Goal: Information Seeking & Learning: Find specific fact

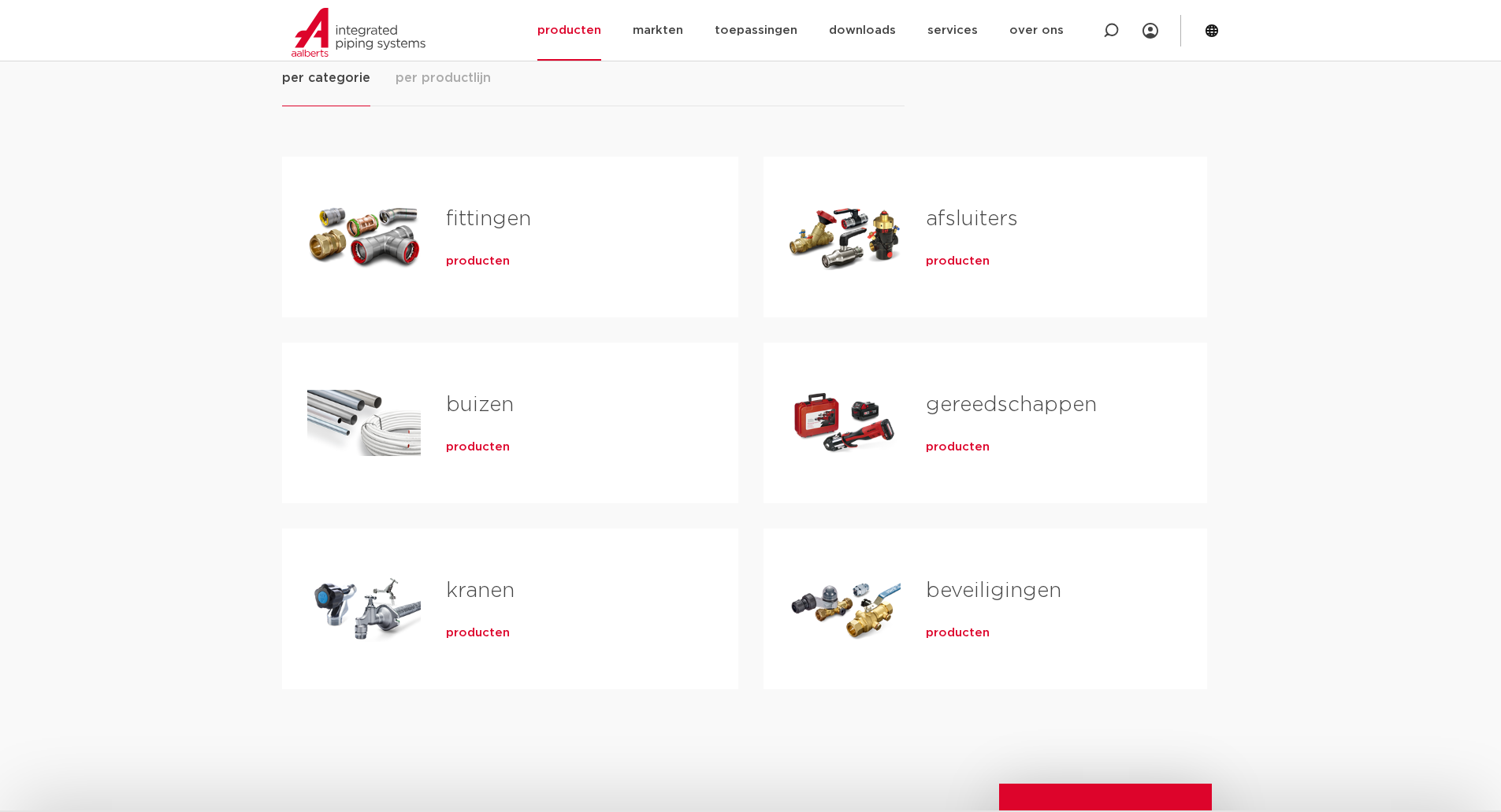
scroll to position [236, 0]
click at [463, 257] on span "producten" at bounding box center [478, 262] width 64 height 16
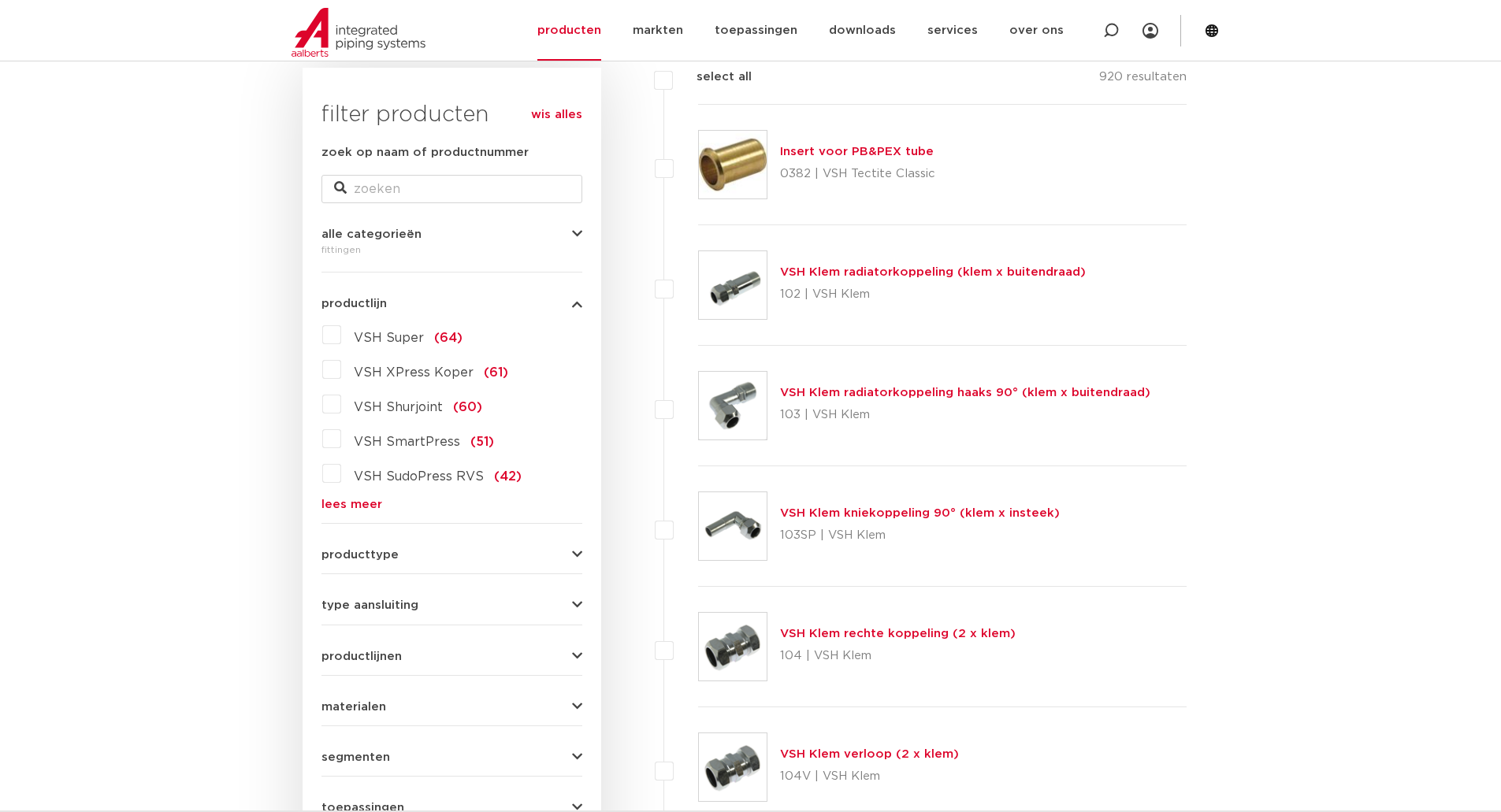
click at [362, 499] on link "lees meer" at bounding box center [451, 504] width 261 height 11
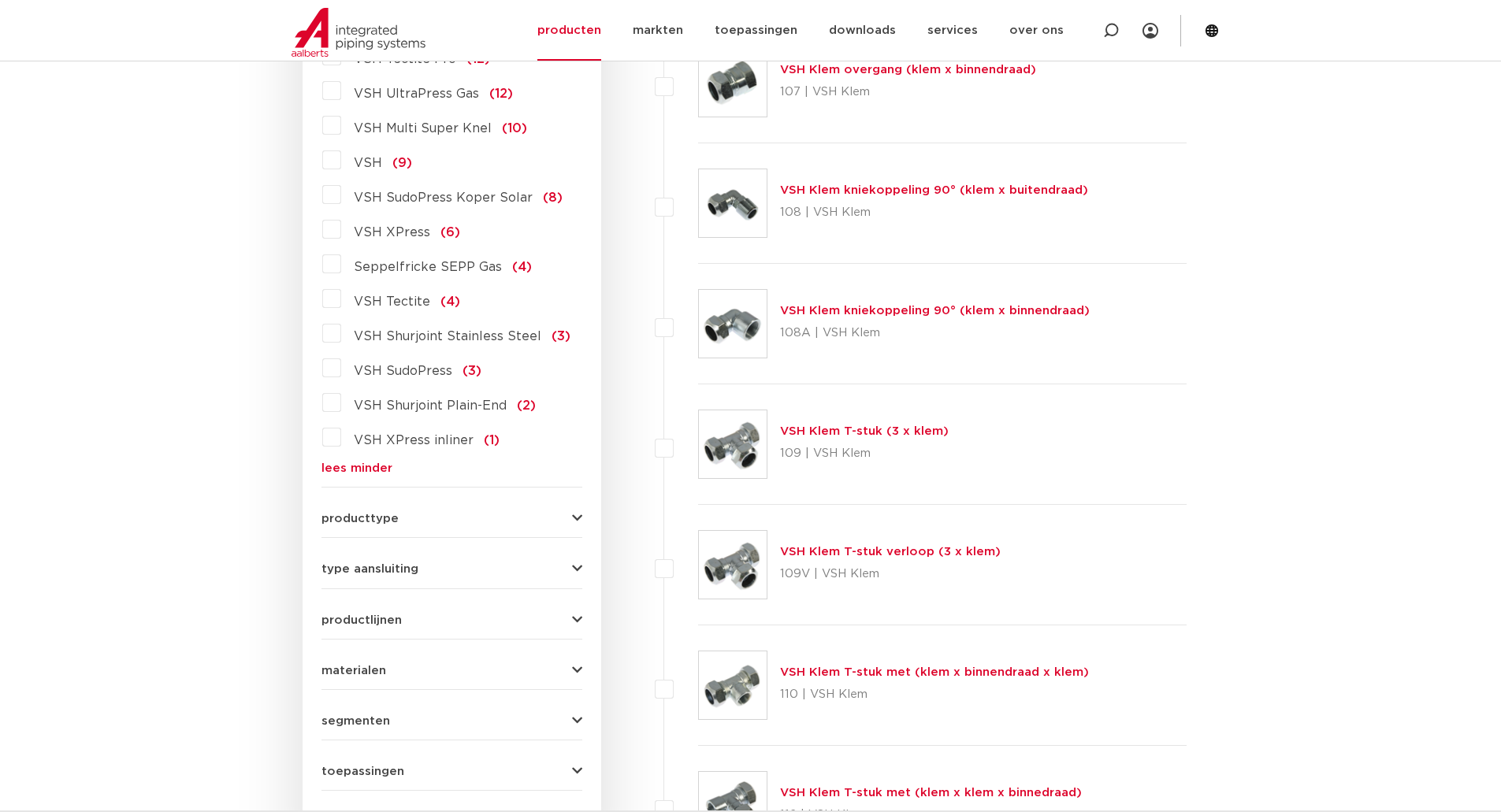
scroll to position [1498, 0]
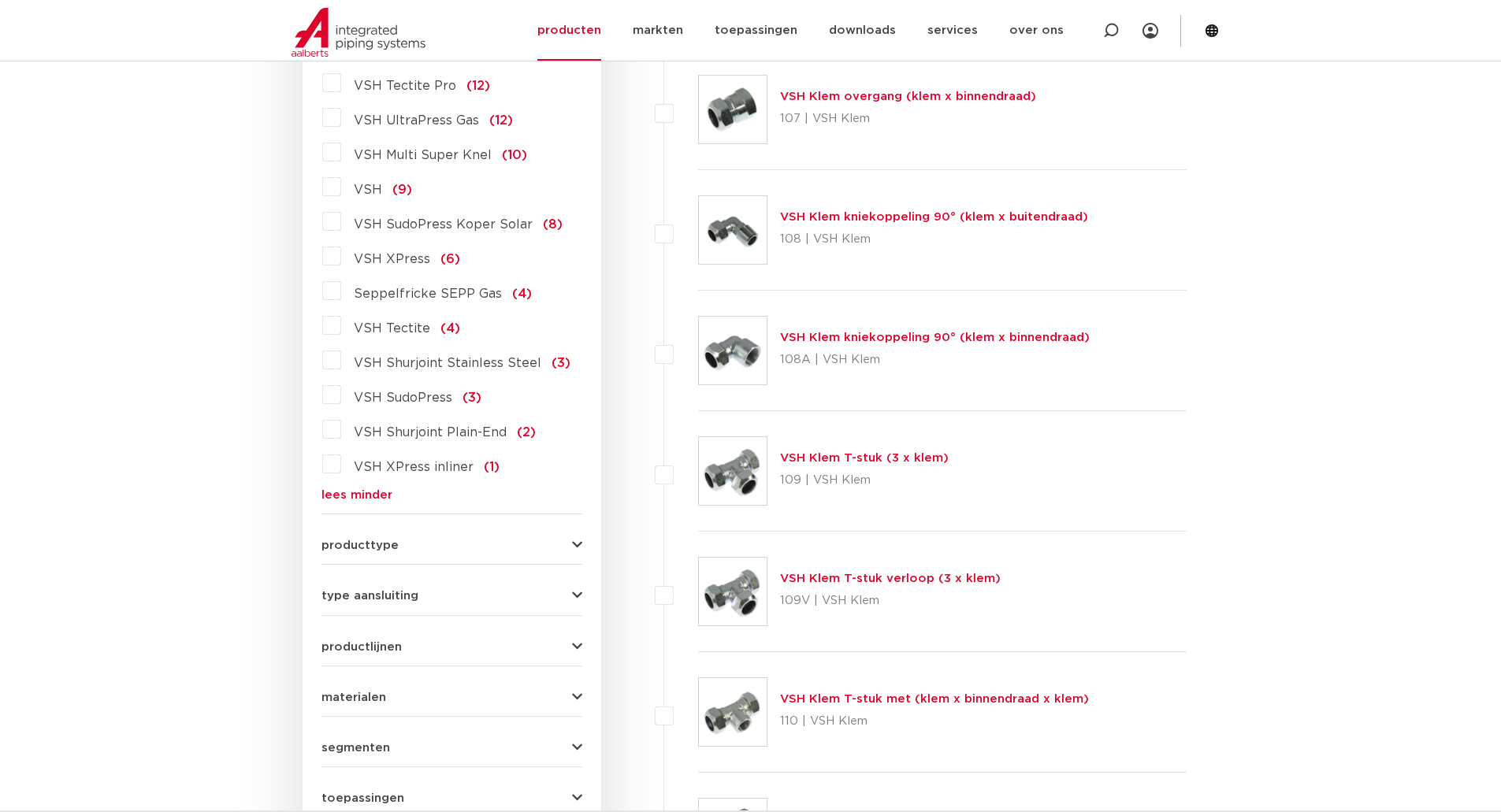
click at [341, 243] on label "VSH XPress (6)" at bounding box center [401, 256] width 119 height 26
click at [0, 0] on input "VSH XPress (6)" at bounding box center [0, 0] width 0 height 0
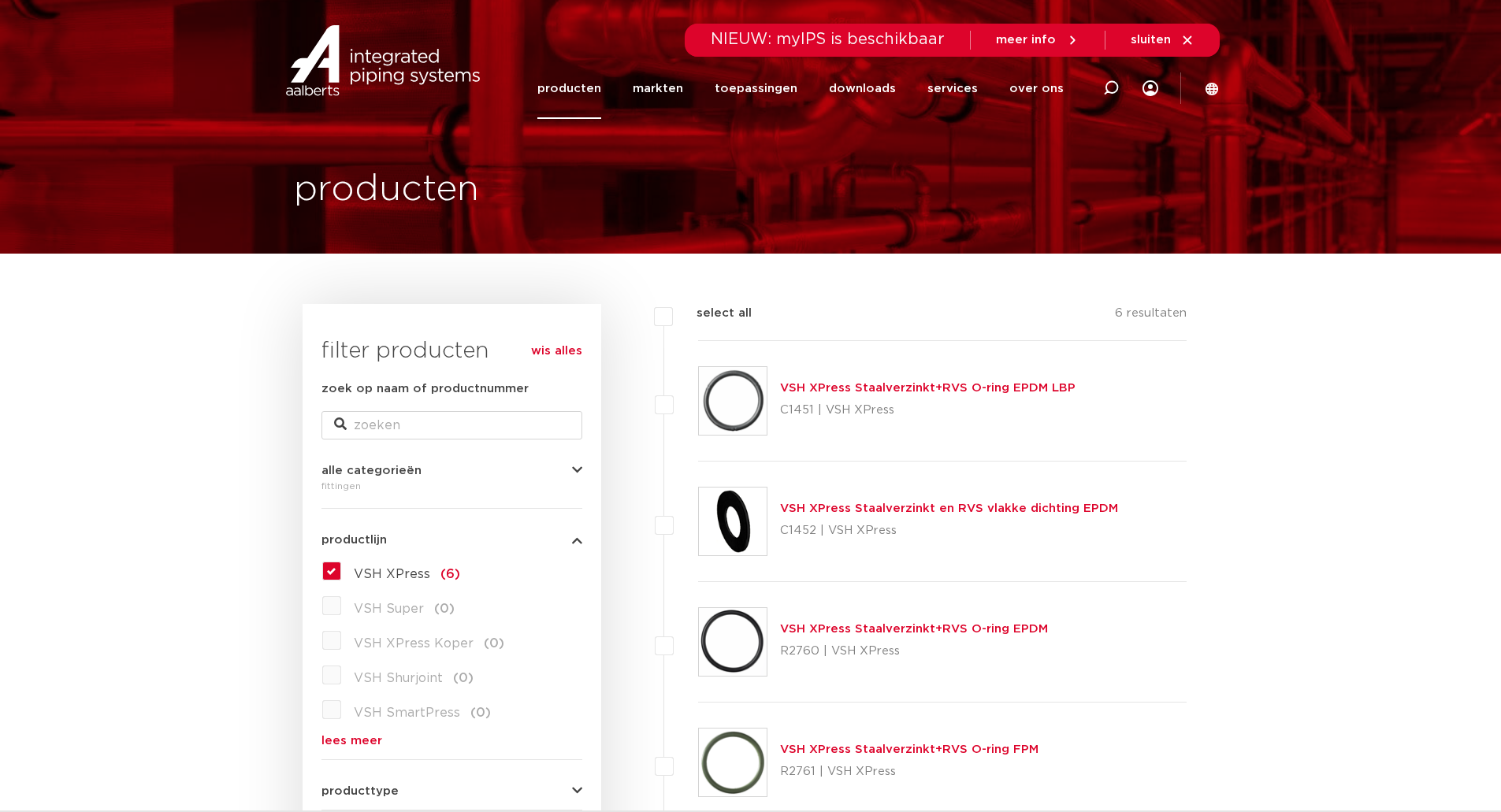
click at [341, 568] on label "VSH XPress (6)" at bounding box center [401, 571] width 119 height 26
click at [0, 0] on input "VSH XPress (6)" at bounding box center [0, 0] width 0 height 0
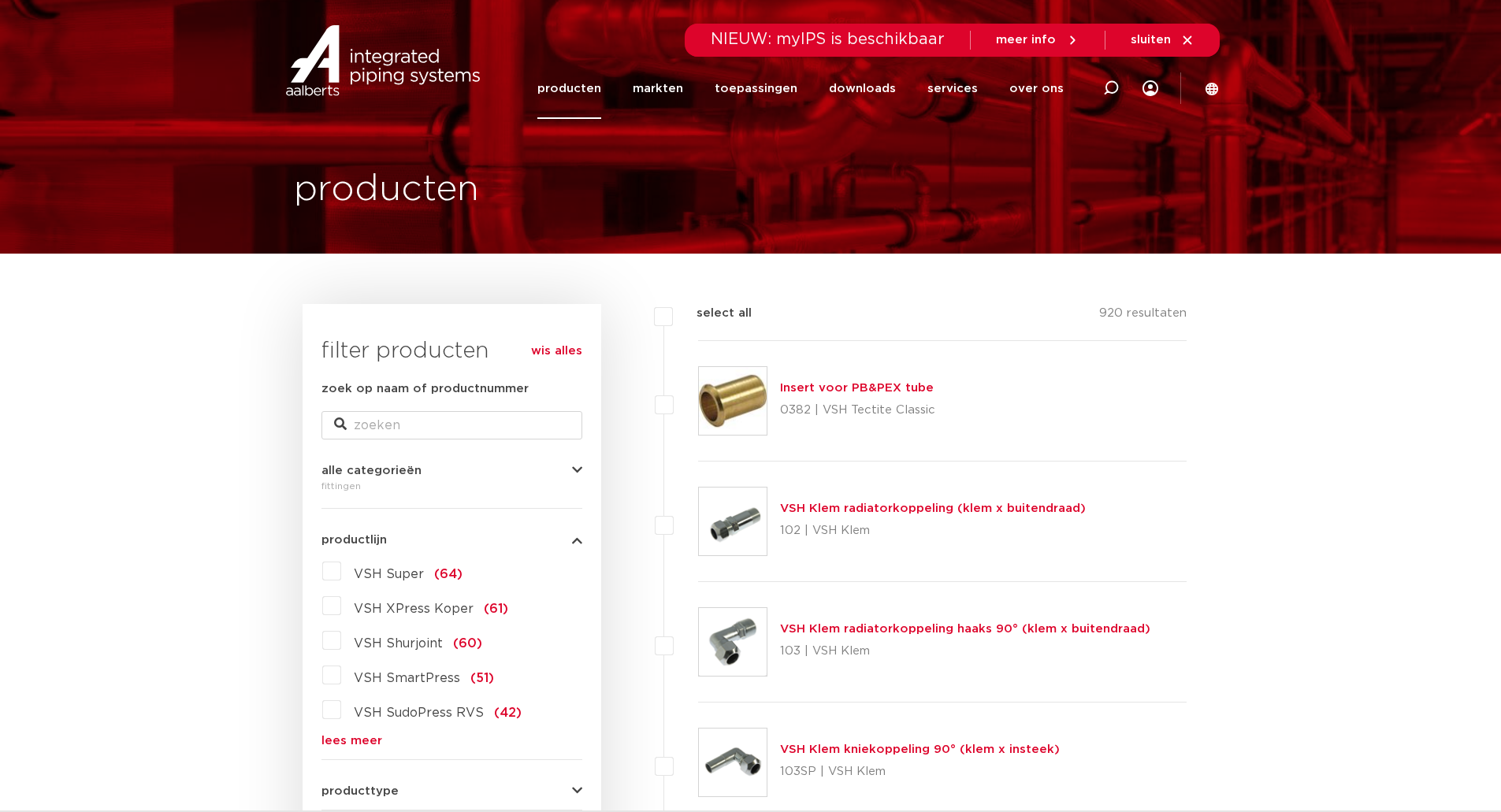
click at [340, 740] on link "lees meer" at bounding box center [451, 740] width 261 height 11
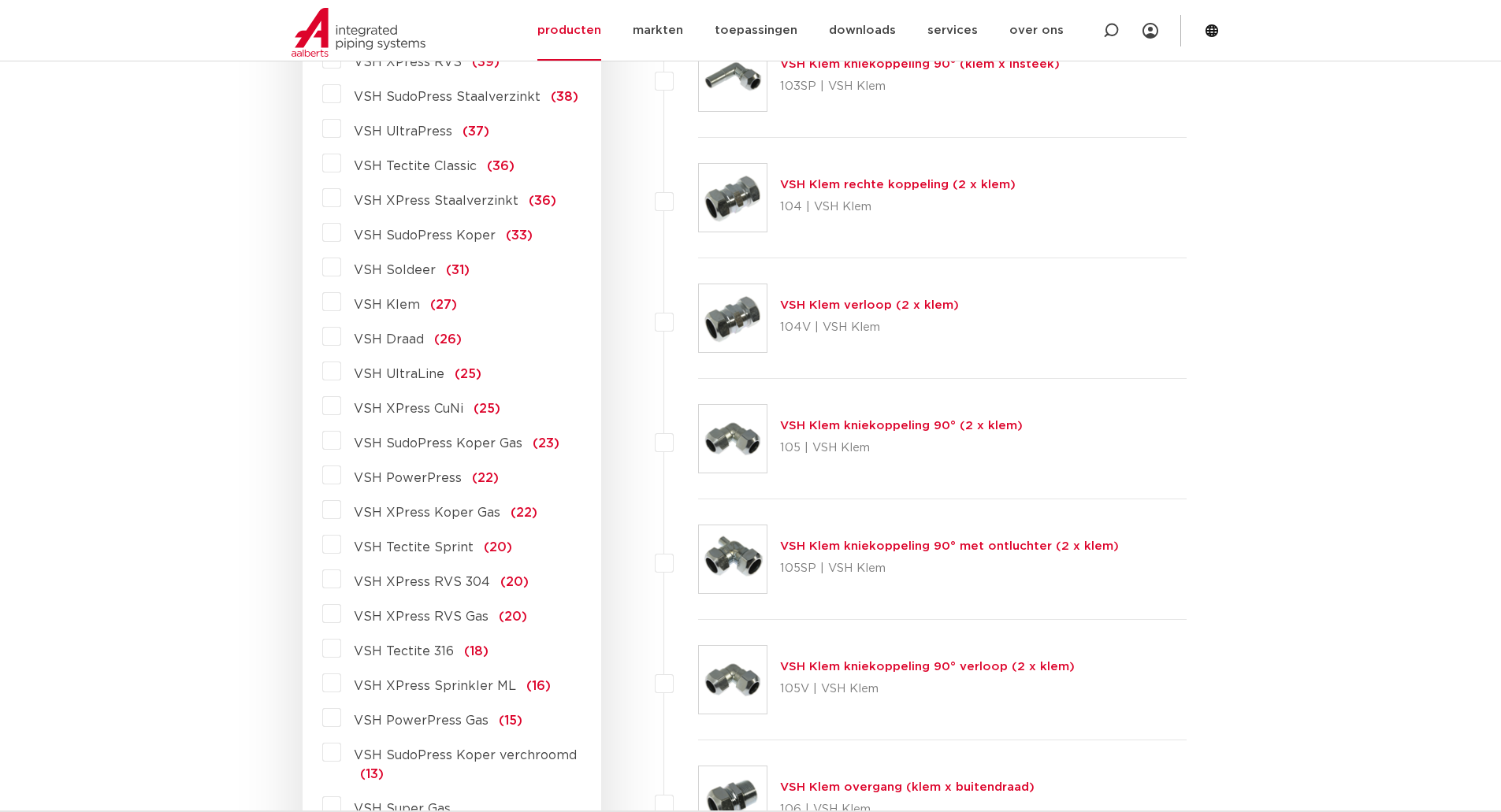
scroll to position [709, 0]
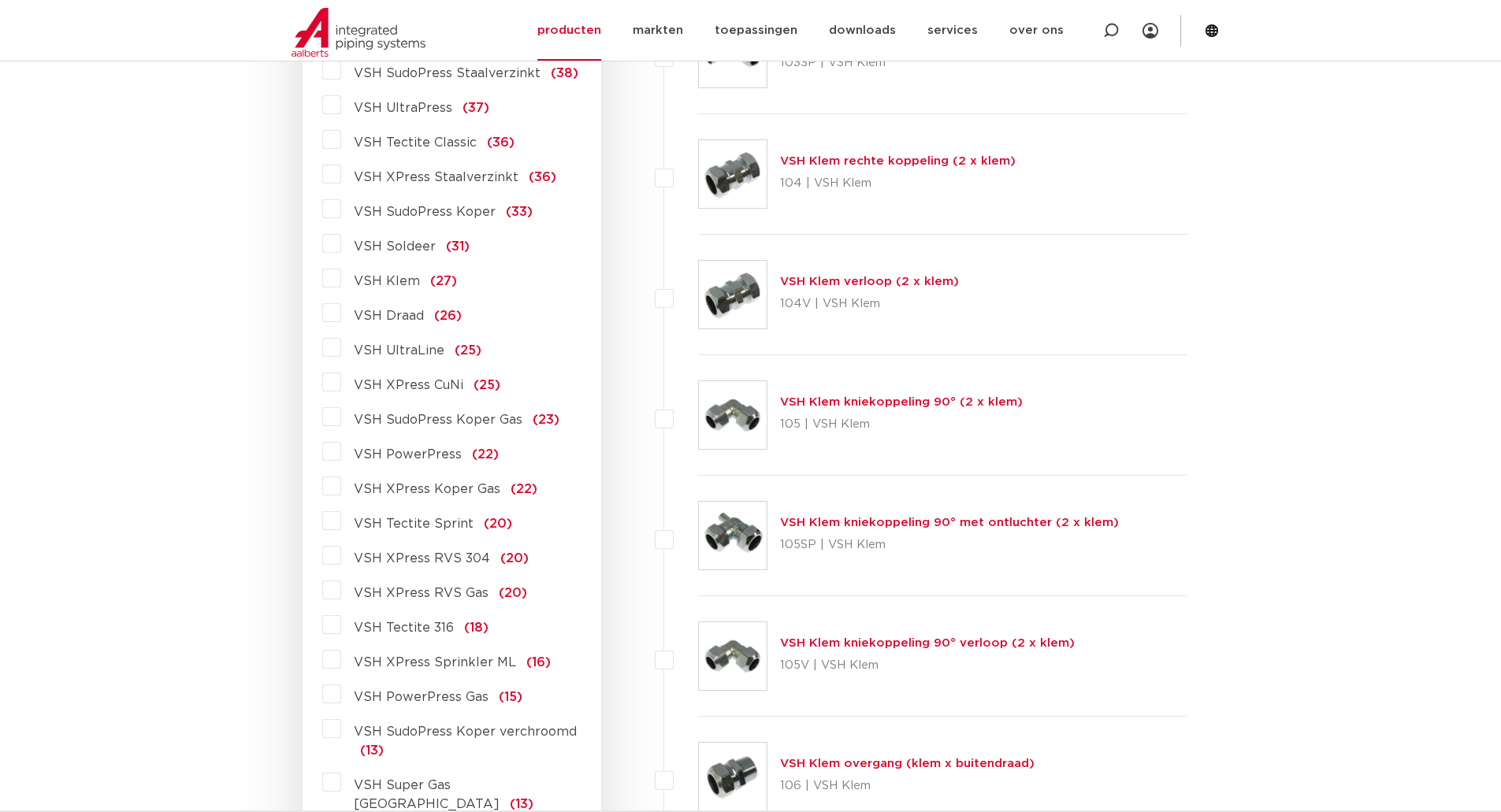
click at [341, 657] on label "VSH XPress Sprinkler ML (16)" at bounding box center [446, 659] width 210 height 26
click at [0, 0] on input "VSH XPress Sprinkler ML (16)" at bounding box center [0, 0] width 0 height 0
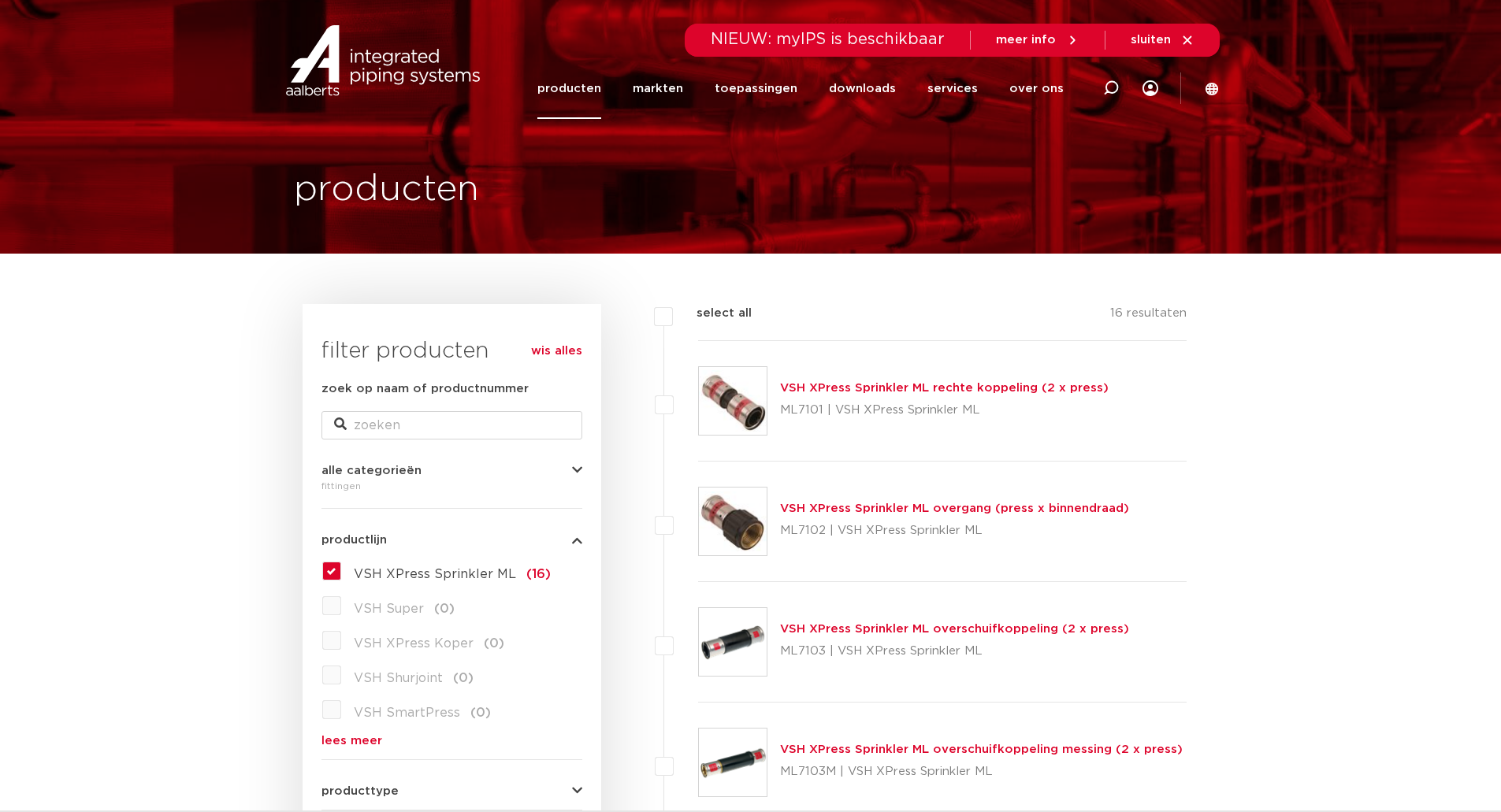
click at [341, 574] on label "VSH XPress Sprinkler ML (16)" at bounding box center [446, 571] width 210 height 26
click at [0, 0] on input "VSH XPress Sprinkler ML (16)" at bounding box center [0, 0] width 0 height 0
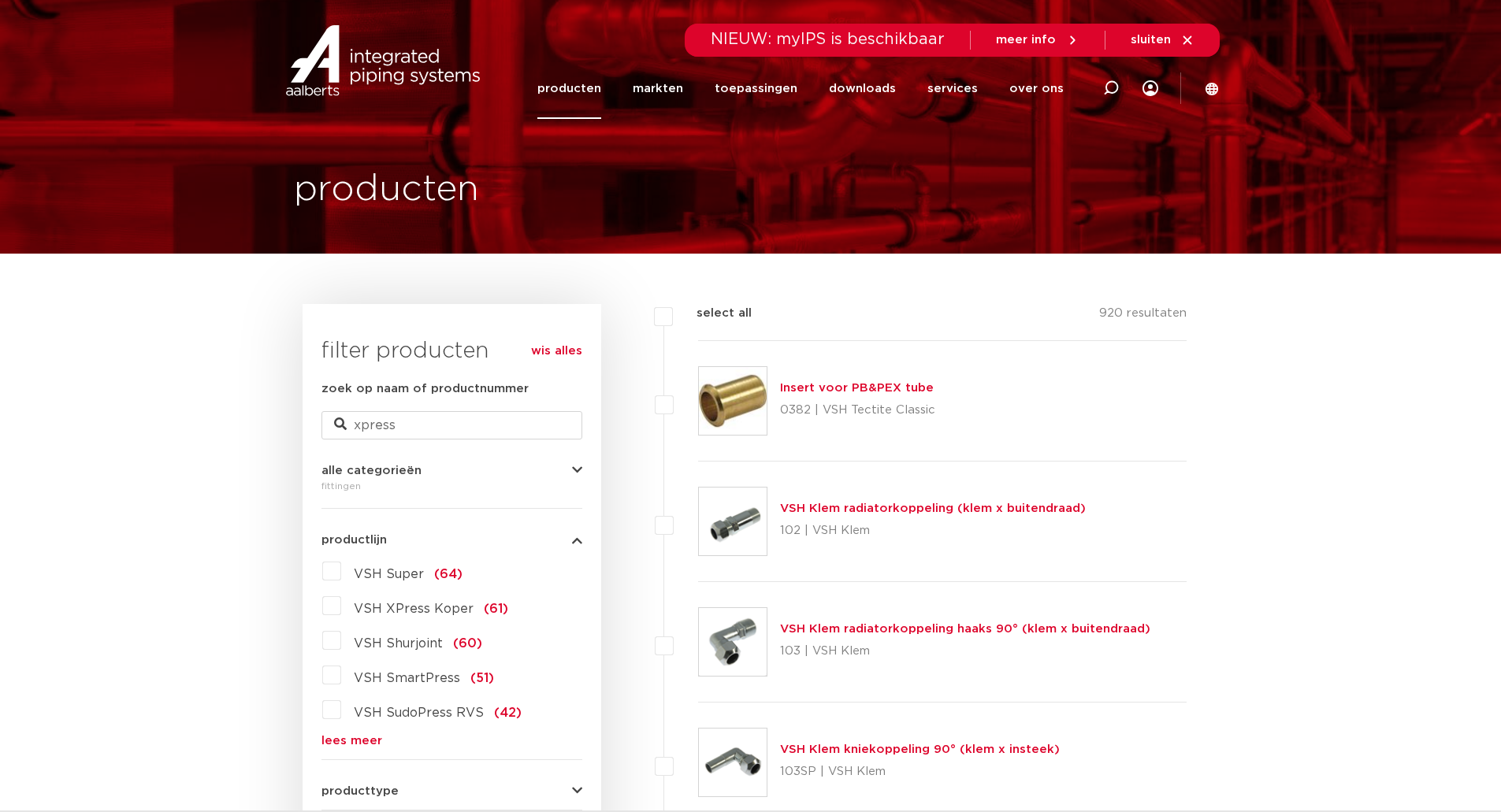
type input "xpress"
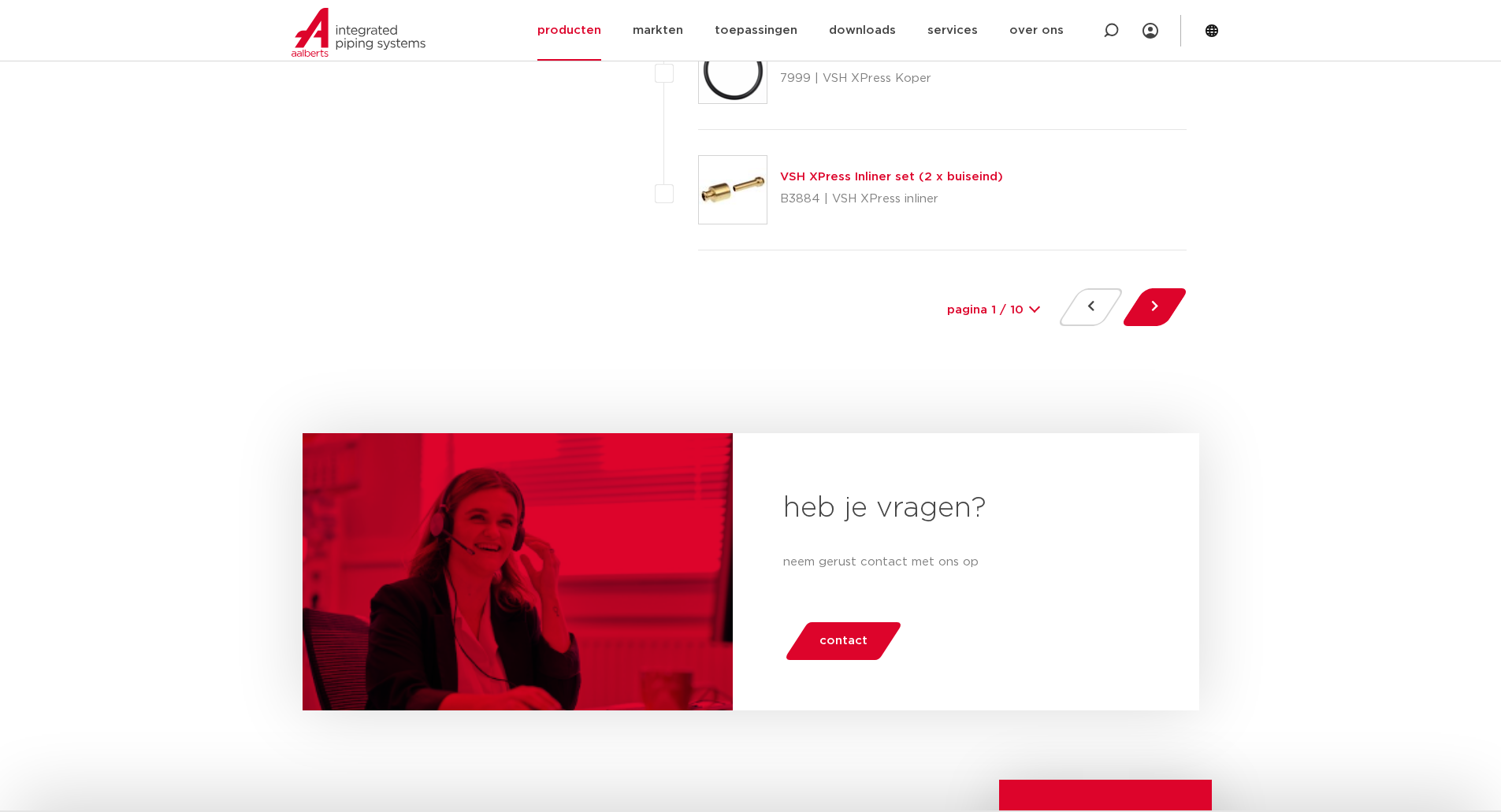
scroll to position [7486, 0]
click at [1166, 307] on button at bounding box center [1154, 306] width 45 height 38
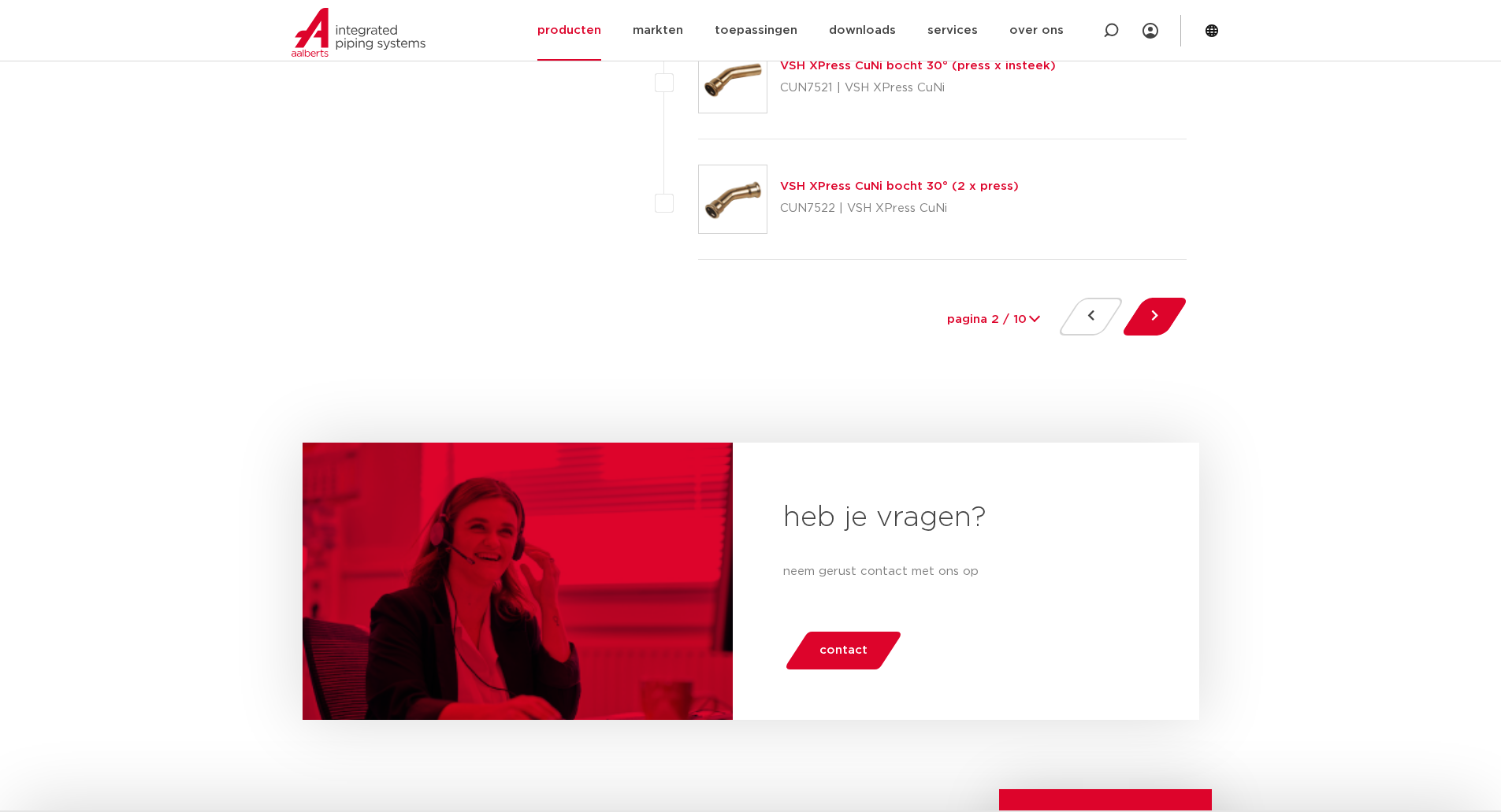
scroll to position [7486, 0]
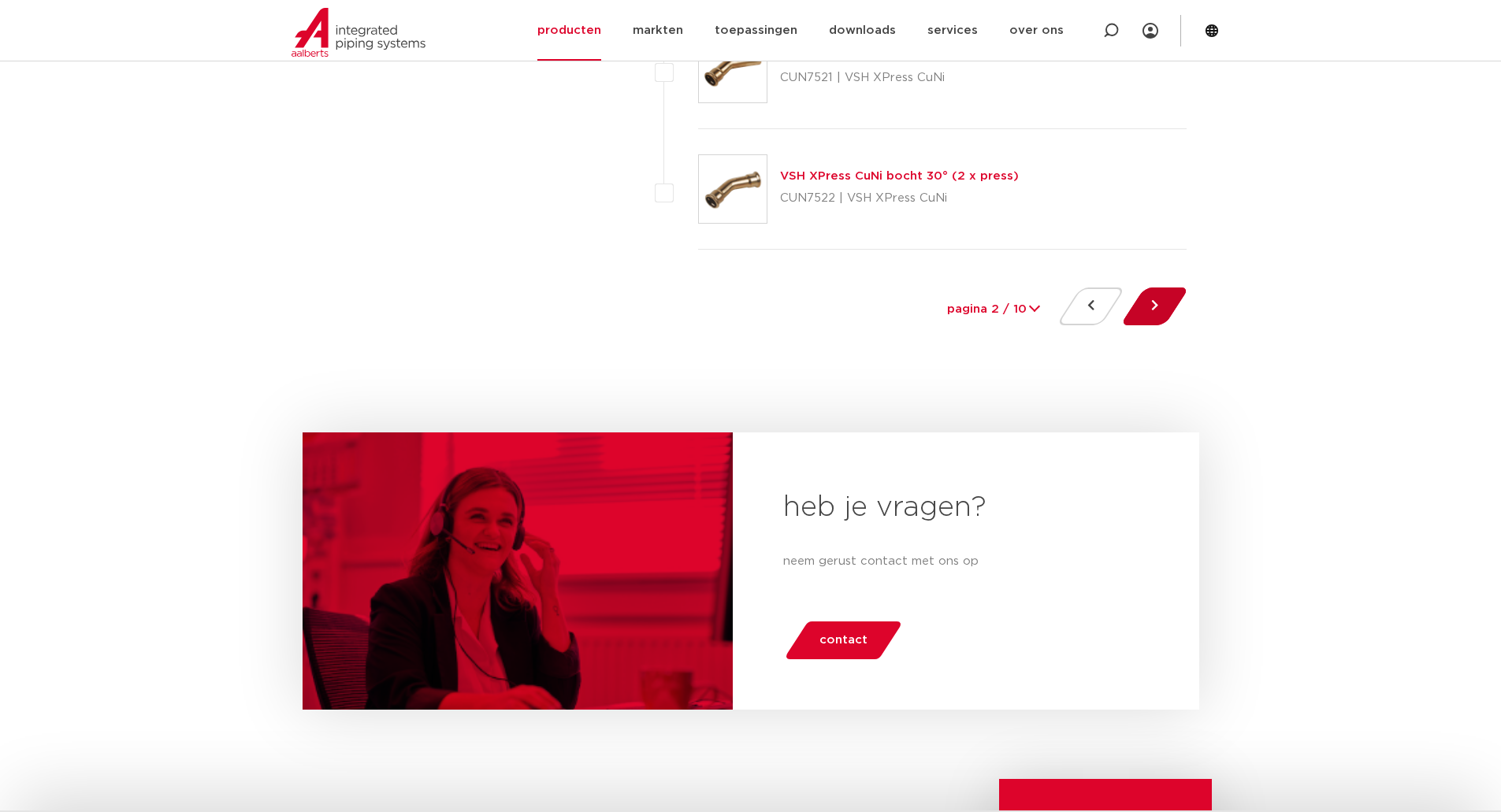
click at [1152, 310] on button at bounding box center [1154, 306] width 45 height 38
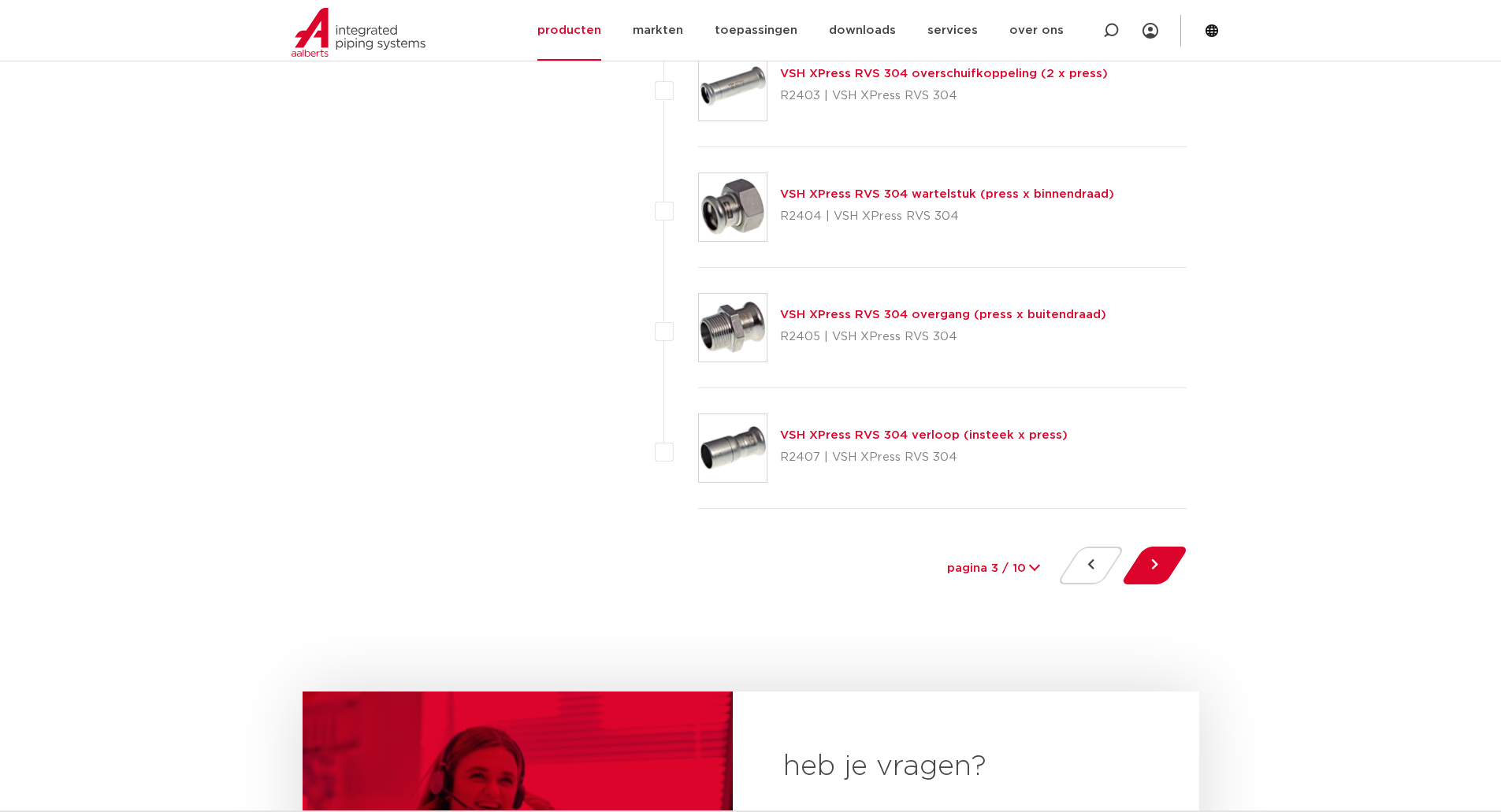
scroll to position [7250, 0]
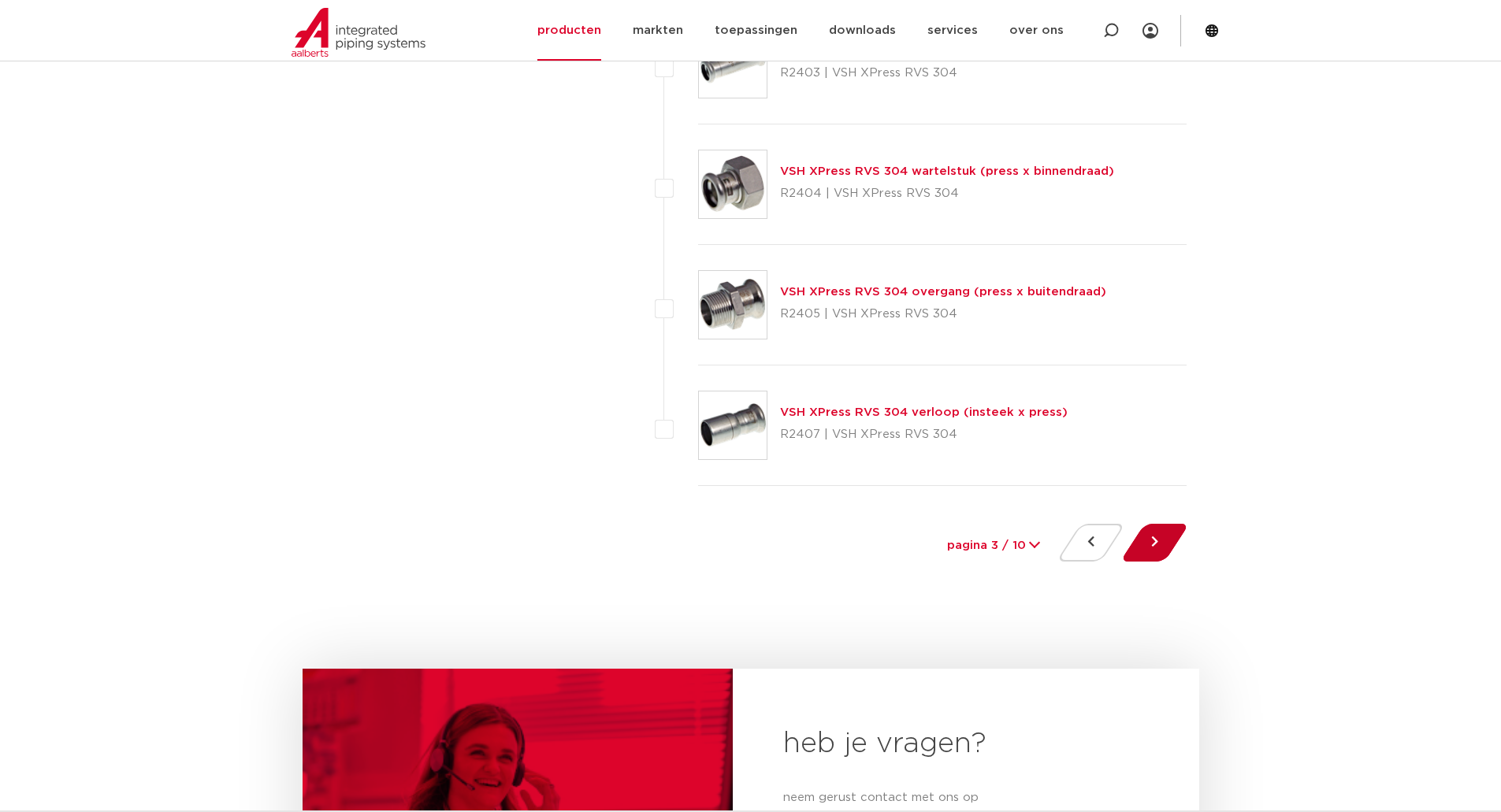
click at [1156, 541] on button at bounding box center [1154, 542] width 45 height 38
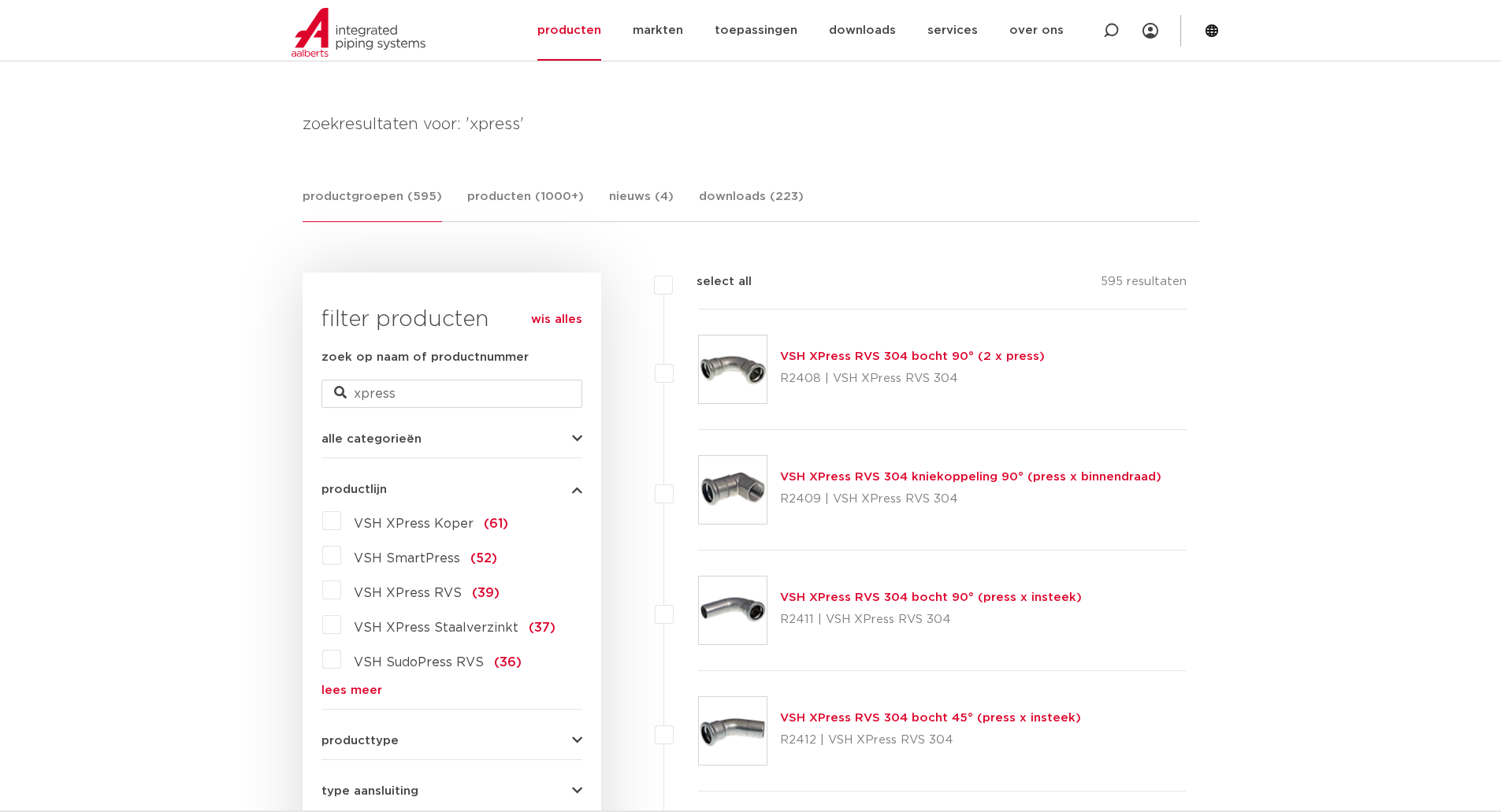
scroll to position [236, 0]
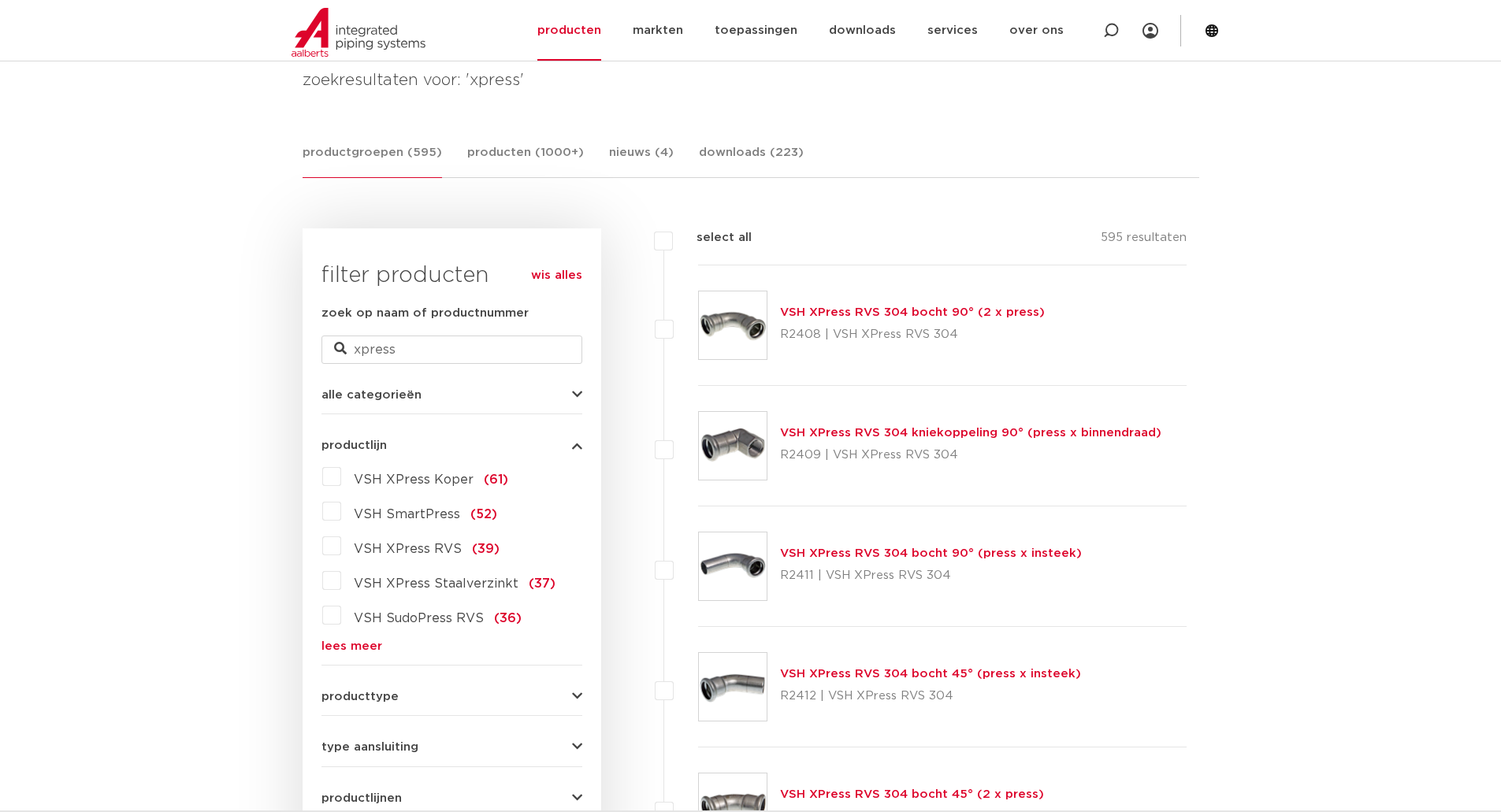
click at [566, 278] on link "wis alles" at bounding box center [556, 275] width 51 height 19
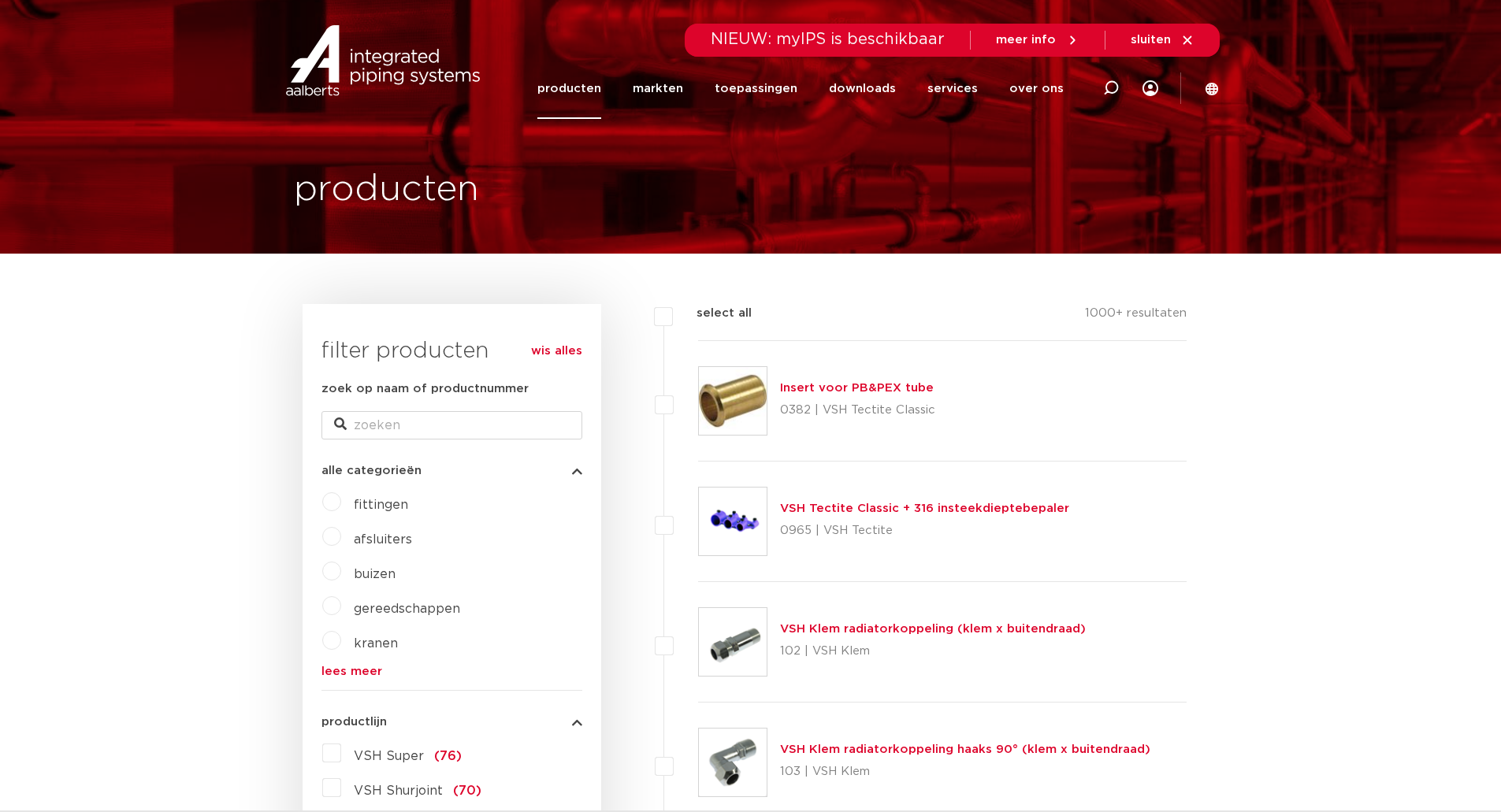
click at [601, 86] on link "producten" at bounding box center [570, 88] width 64 height 61
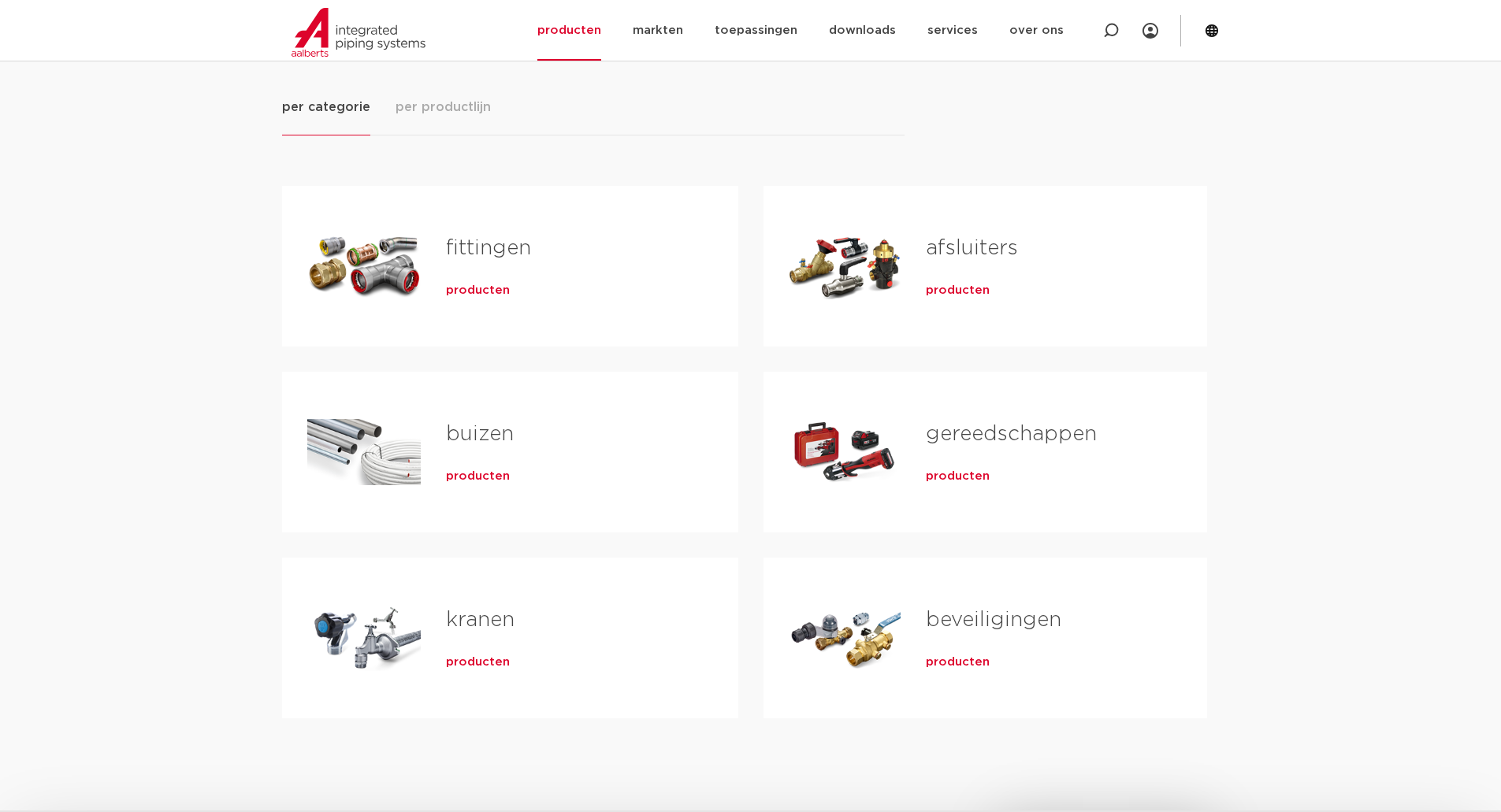
scroll to position [236, 0]
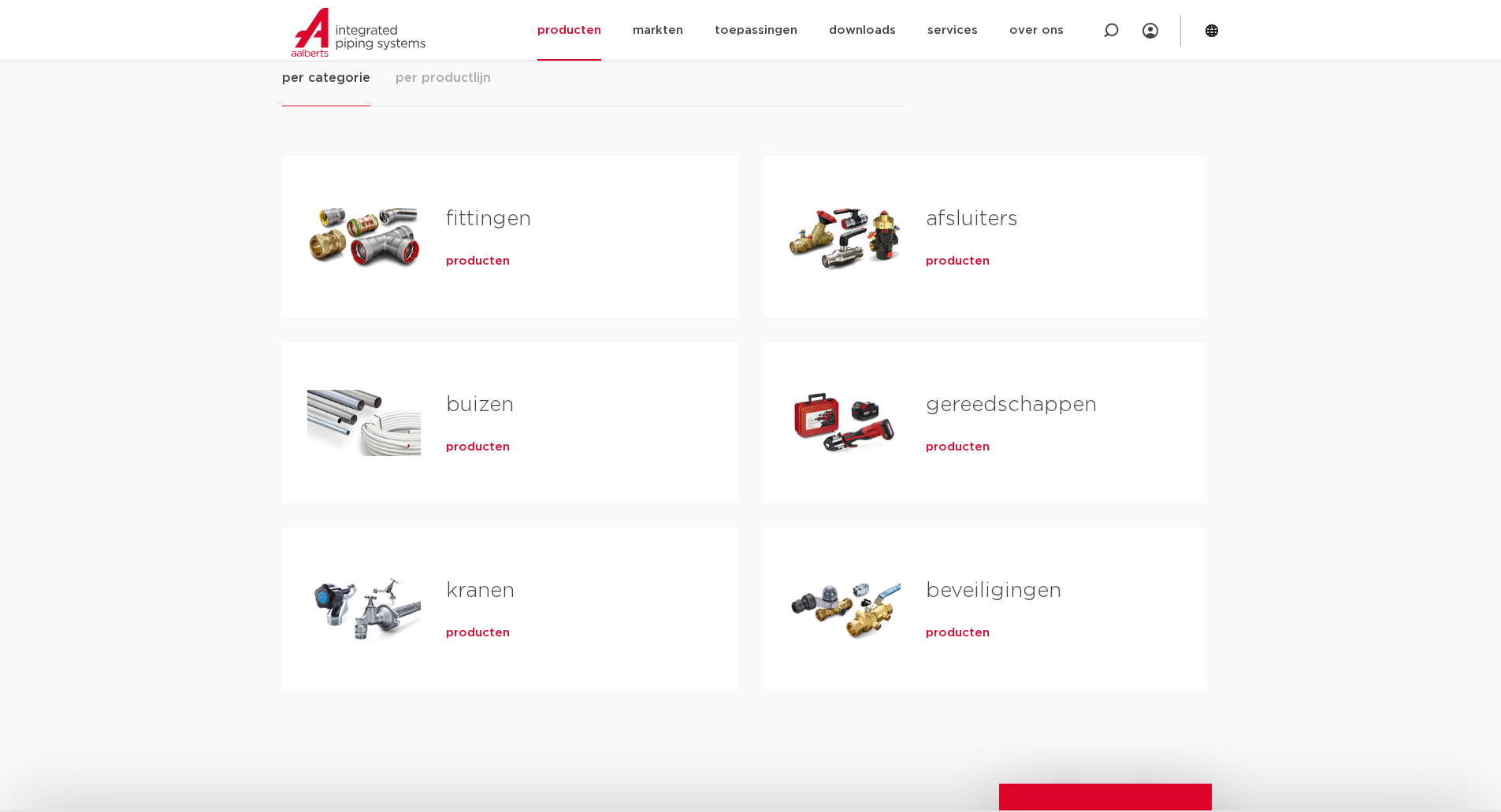
click at [353, 449] on div "Tabs. Open items met enter of spatie, sluit af met escape en navigeer met de pi…" at bounding box center [364, 423] width 113 height 111
click at [468, 442] on span "producten" at bounding box center [478, 448] width 64 height 16
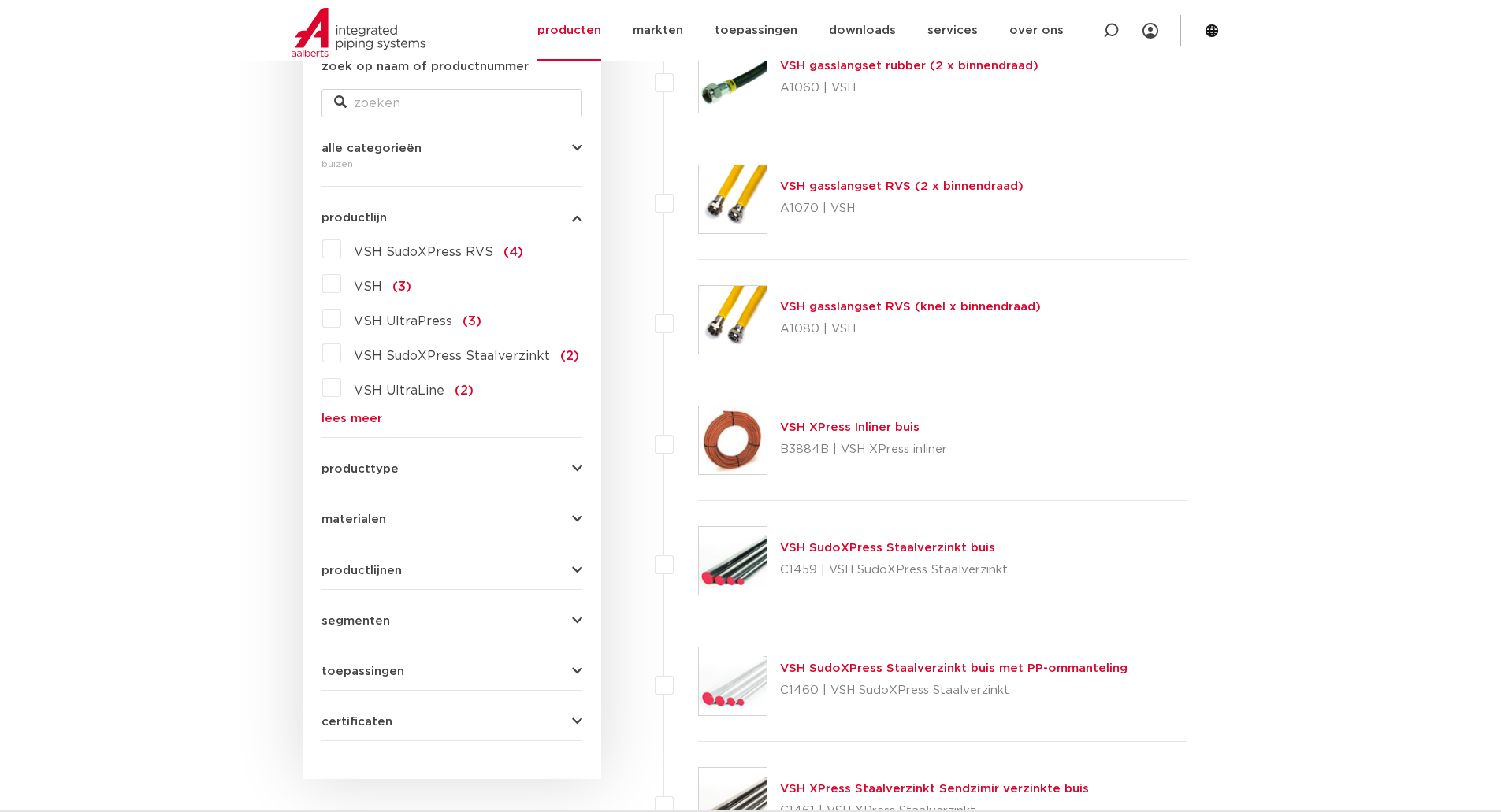
scroll to position [79, 0]
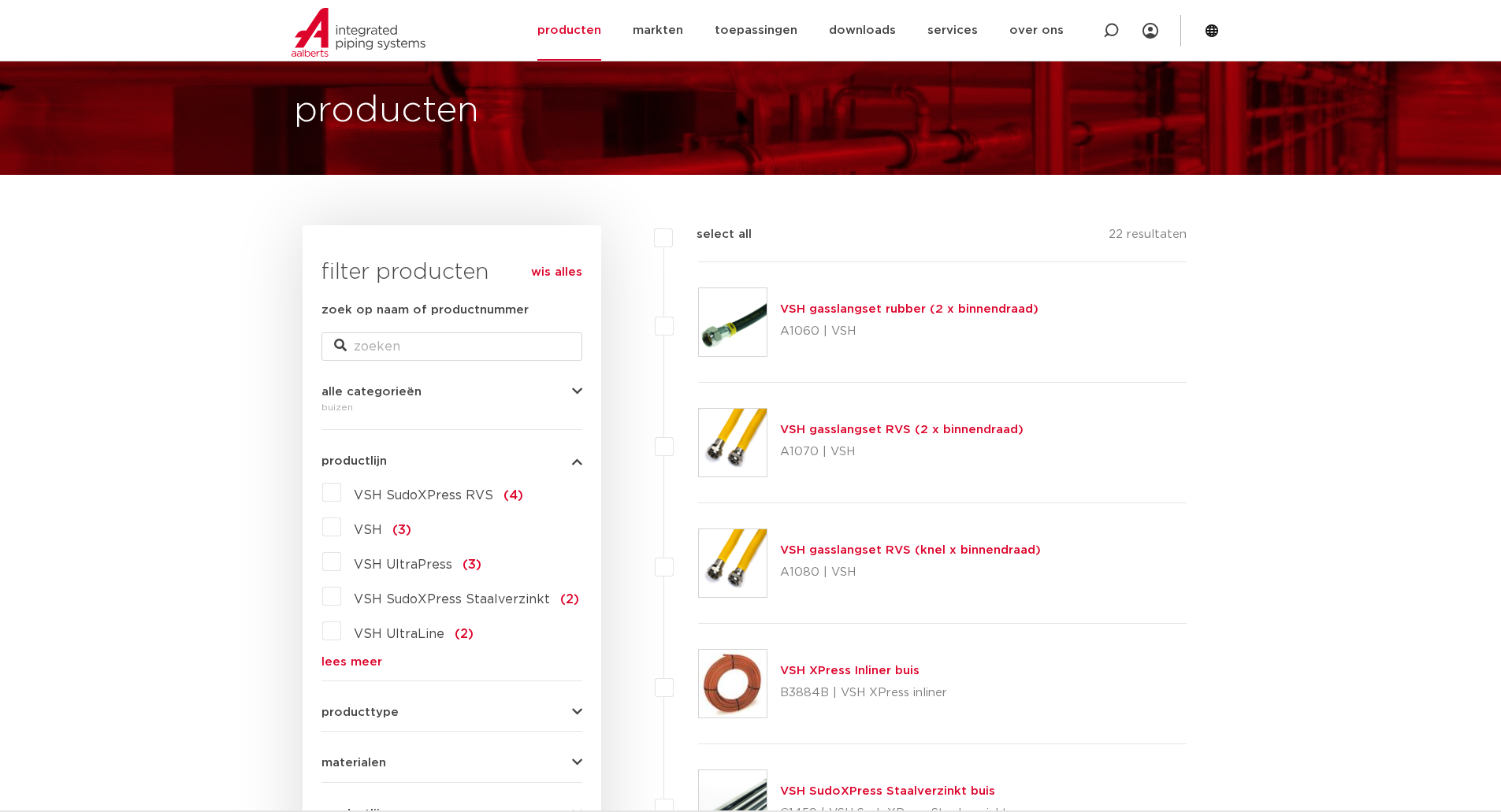
click at [574, 270] on link "wis alles" at bounding box center [556, 272] width 51 height 19
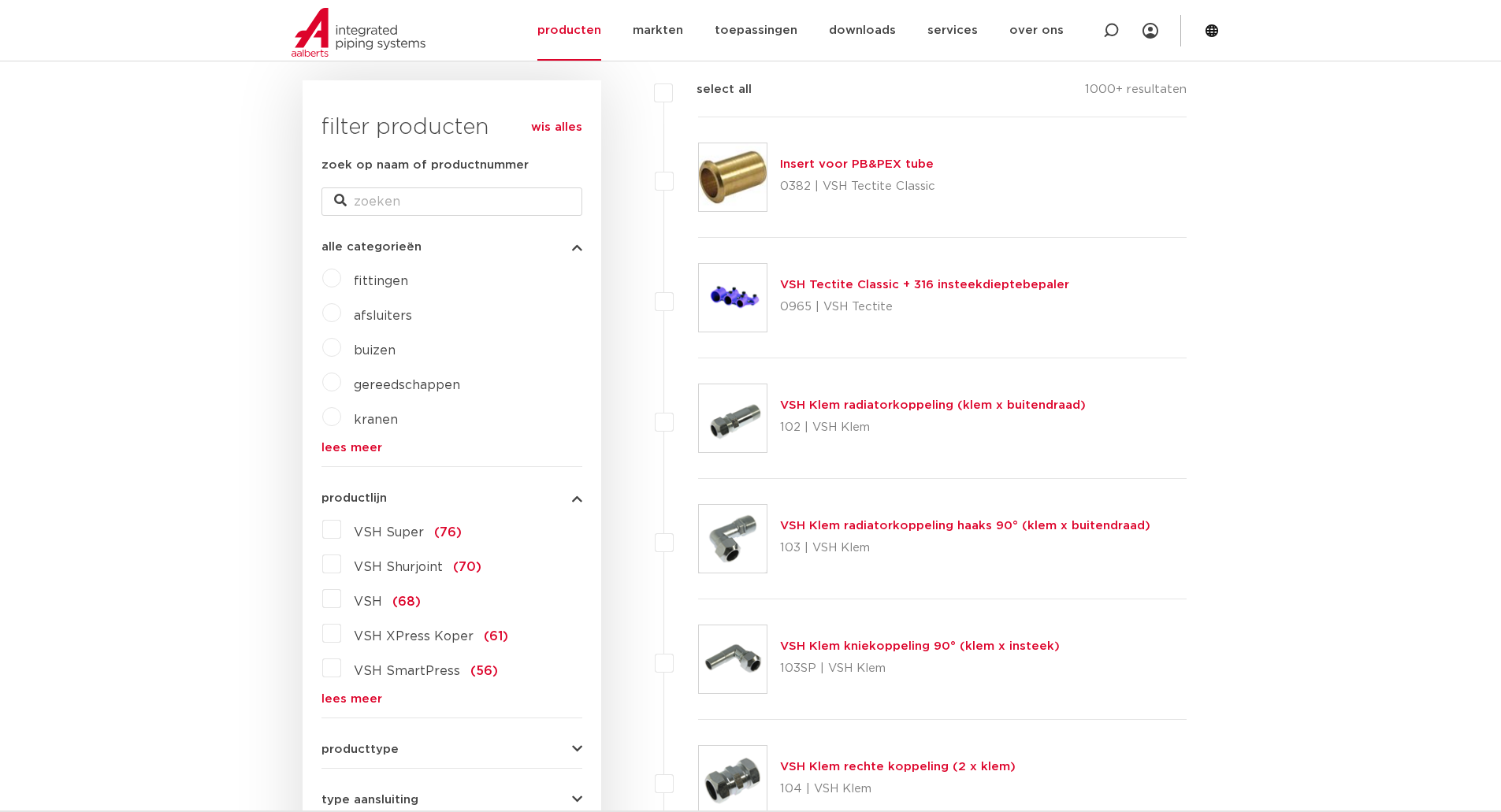
scroll to position [236, 0]
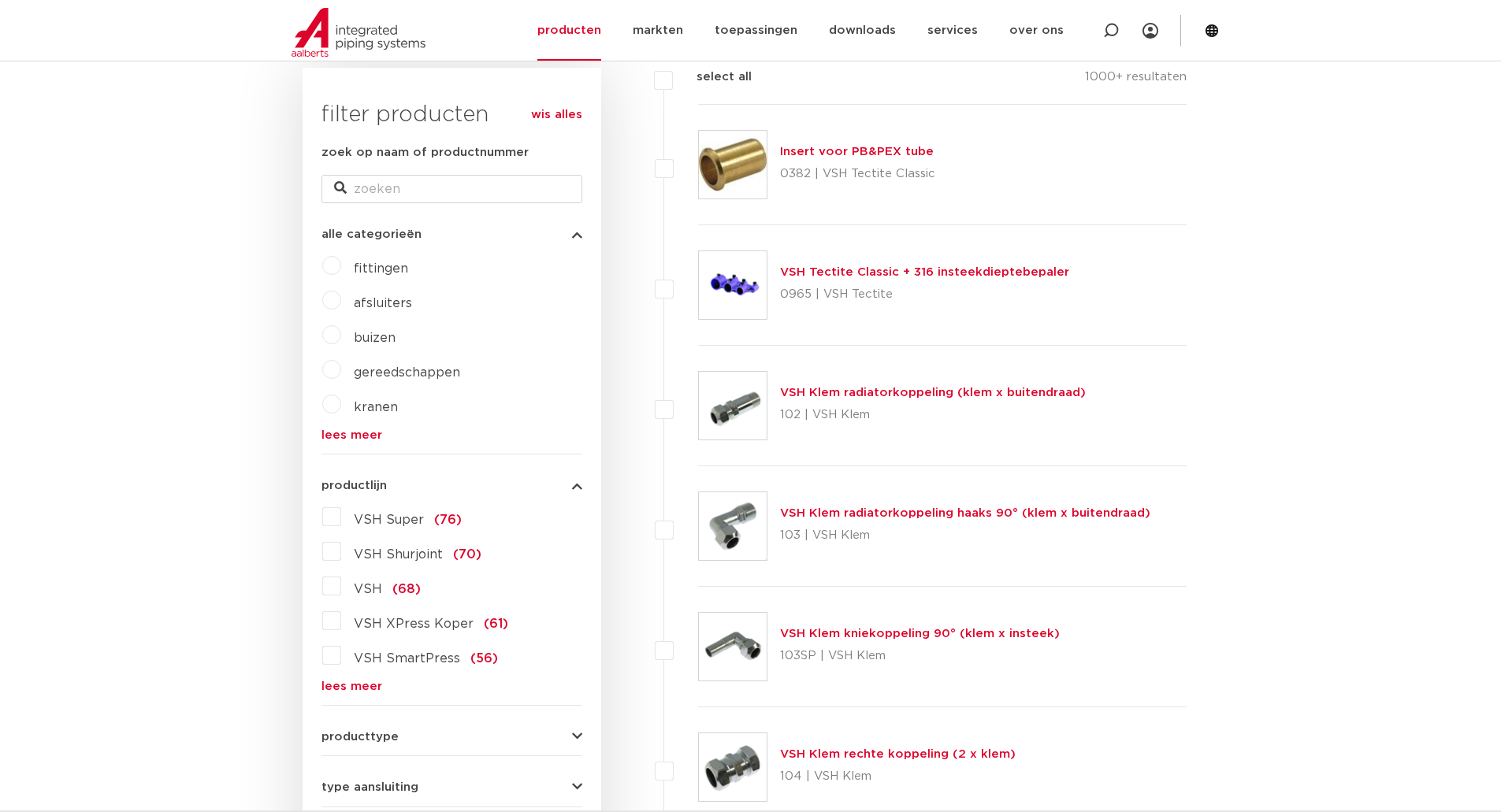
click at [405, 623] on span "VSH XPress Koper" at bounding box center [413, 624] width 119 height 12
click at [0, 0] on input "VSH XPress Koper (61)" at bounding box center [0, 0] width 0 height 0
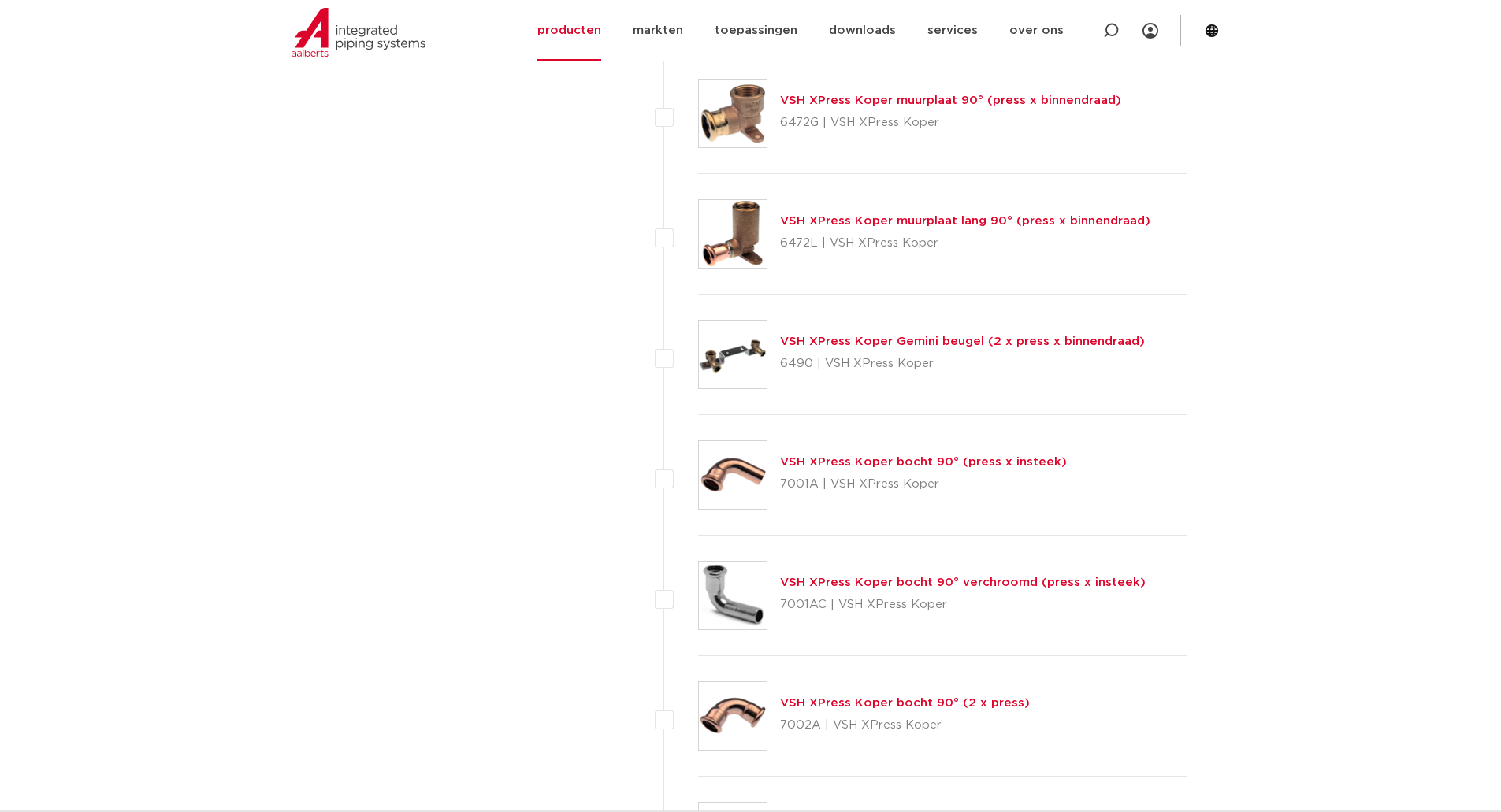
scroll to position [2601, 0]
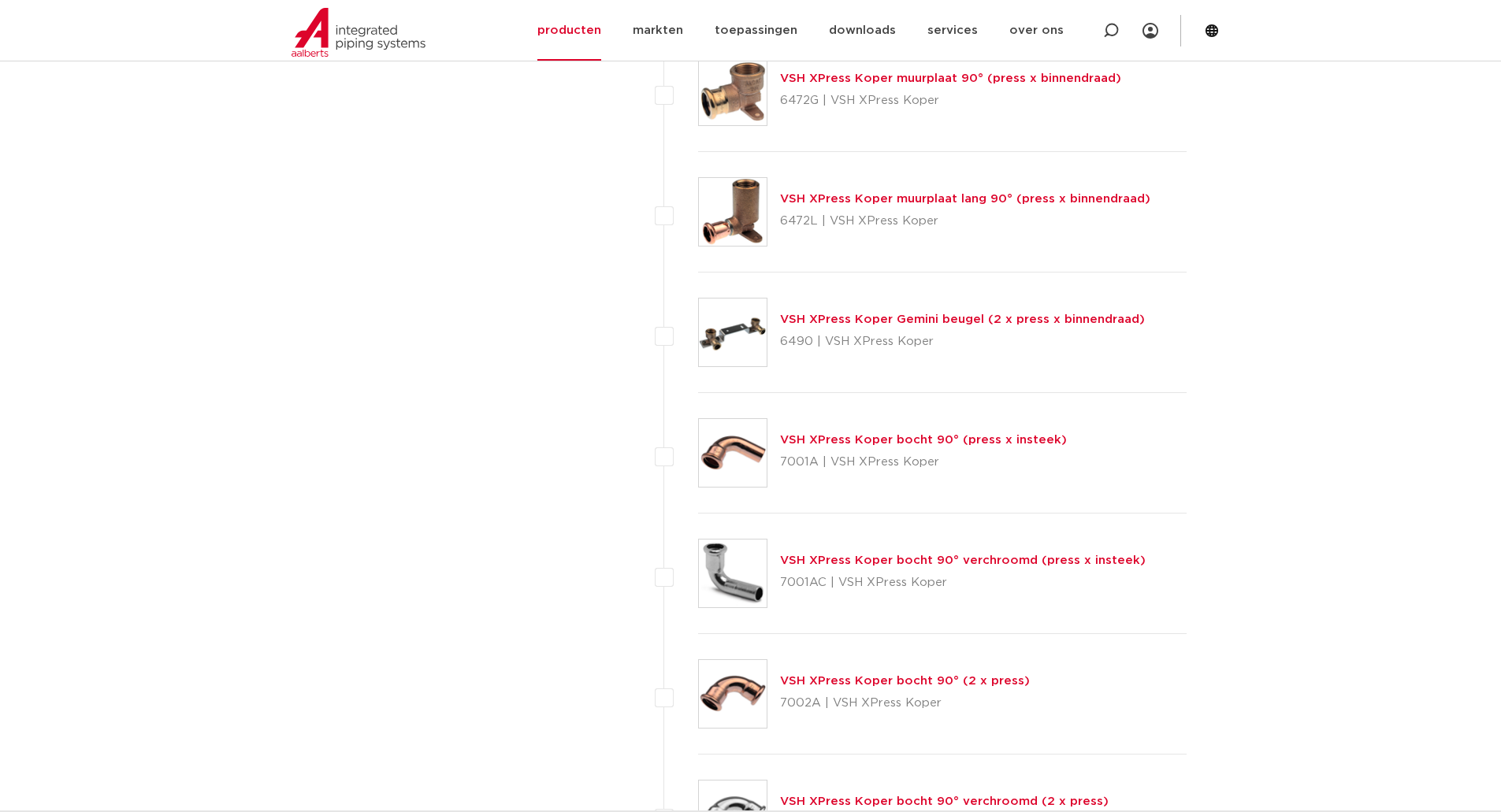
click at [883, 679] on link "VSH XPress Koper bocht 90° (2 x press)" at bounding box center [905, 680] width 249 height 11
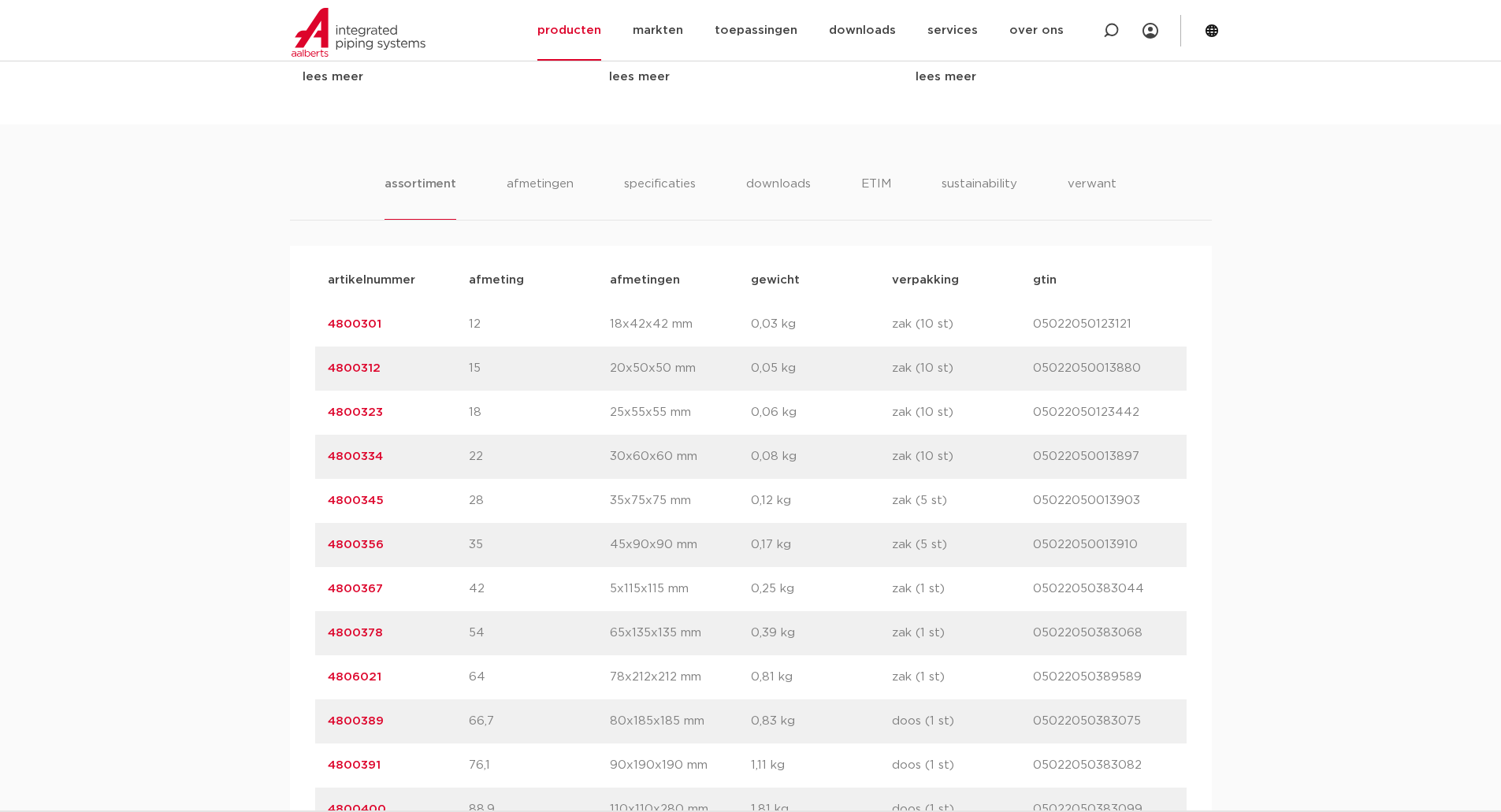
scroll to position [946, 0]
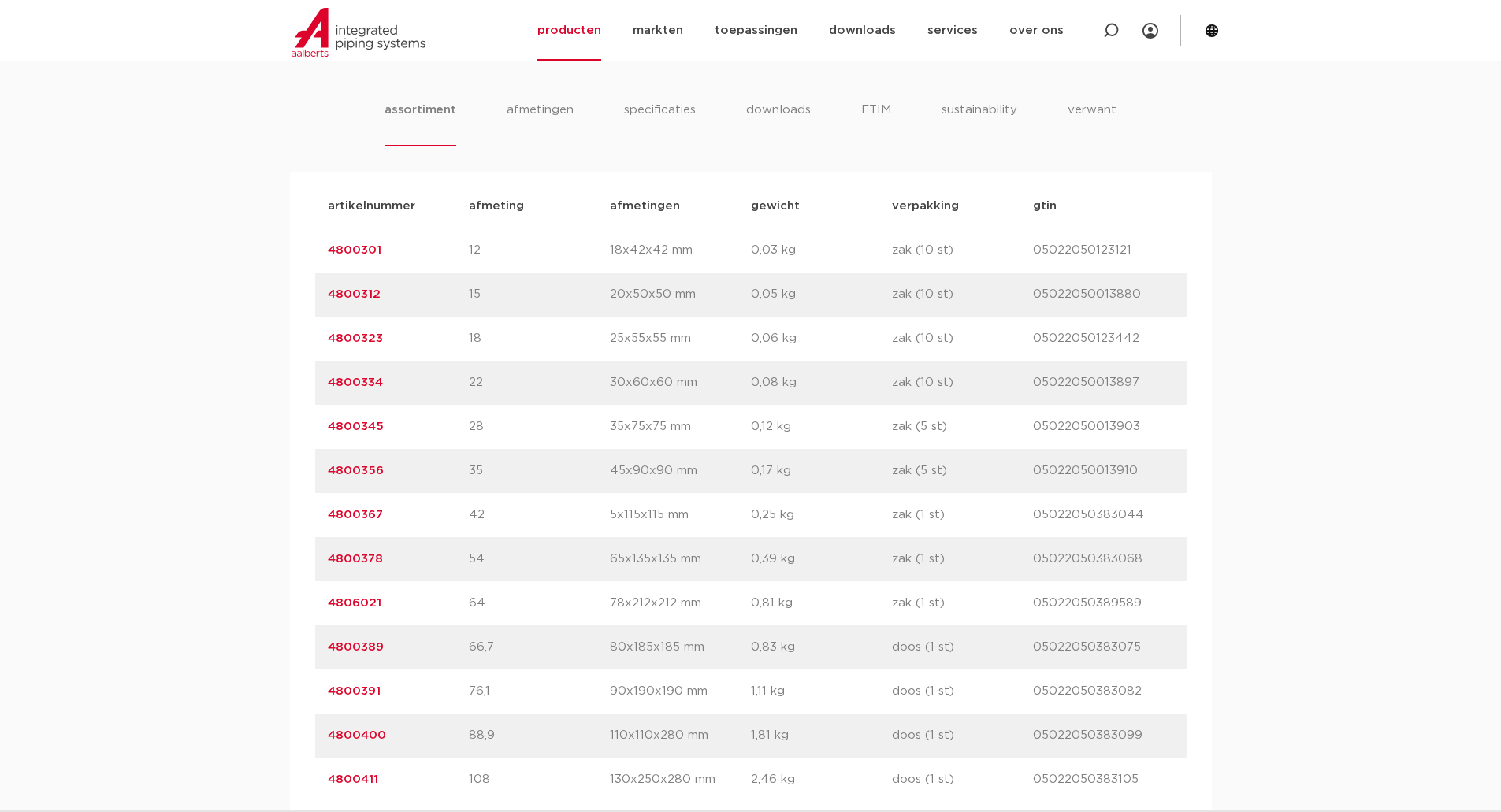
drag, startPoint x: 415, startPoint y: 518, endPoint x: 323, endPoint y: 518, distance: 92.0
click at [323, 518] on div "artikelnummer 4800367 afmeting 42 [GEOGRAPHIC_DATA] 5x115x115 mm gewicht 0,25 k…" at bounding box center [750, 516] width 871 height 44
copy link "4800367"
